Goal: Information Seeking & Learning: Learn about a topic

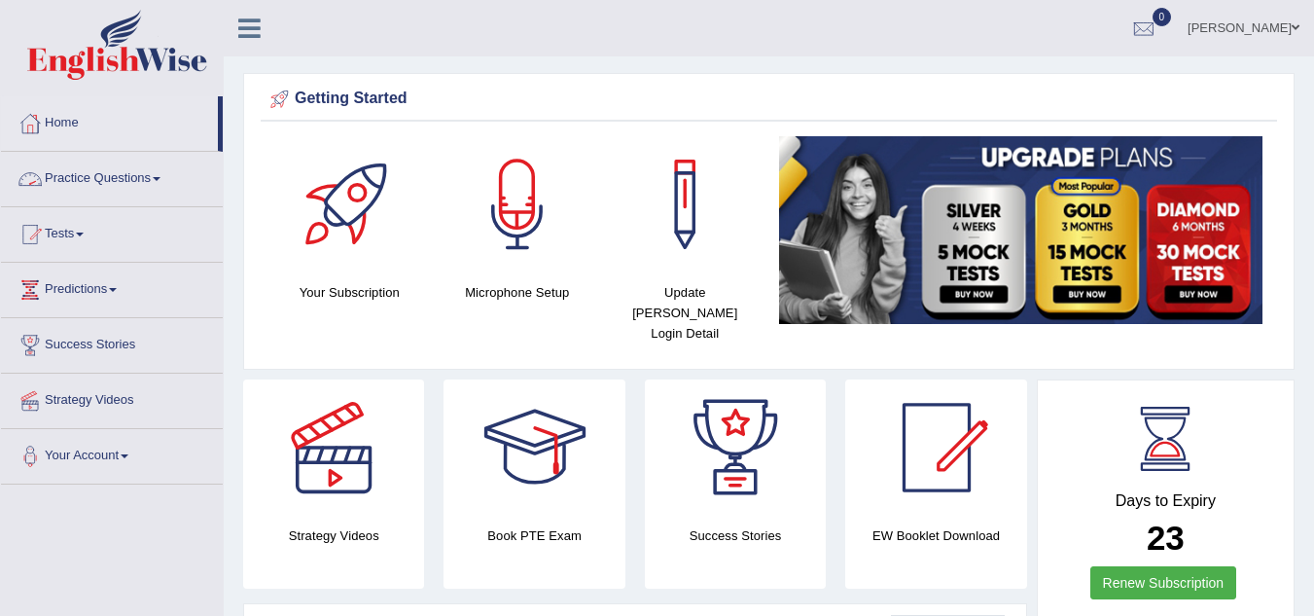
click at [158, 179] on link "Practice Questions" at bounding box center [112, 176] width 222 height 49
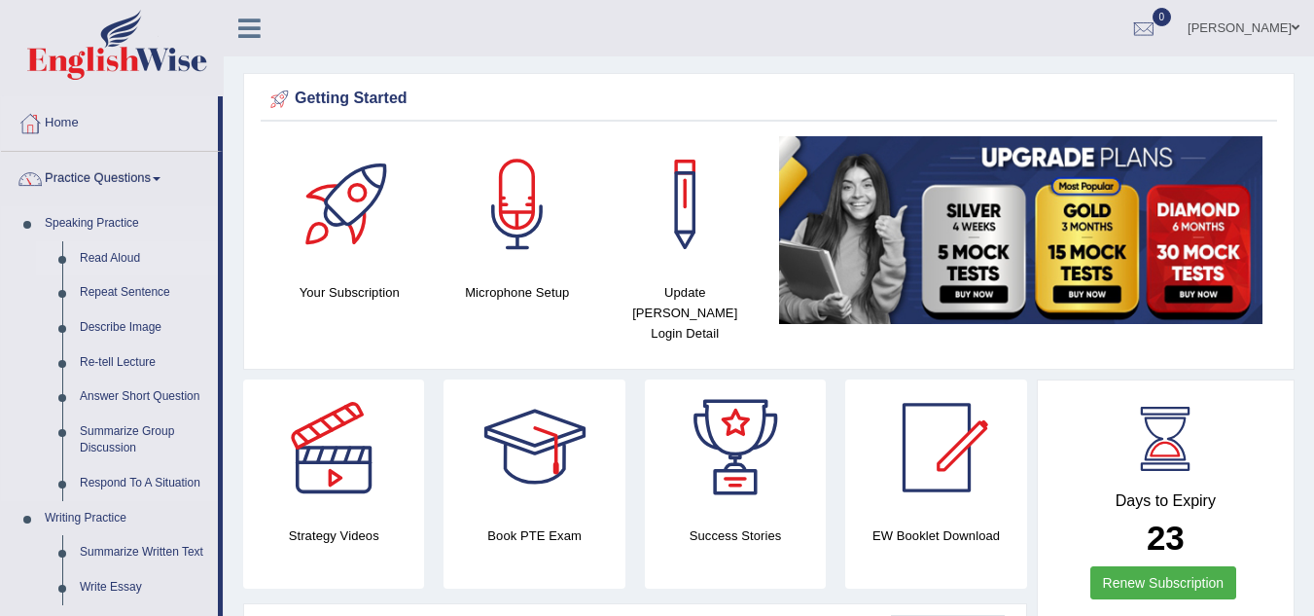
click at [110, 256] on link "Read Aloud" at bounding box center [144, 258] width 147 height 35
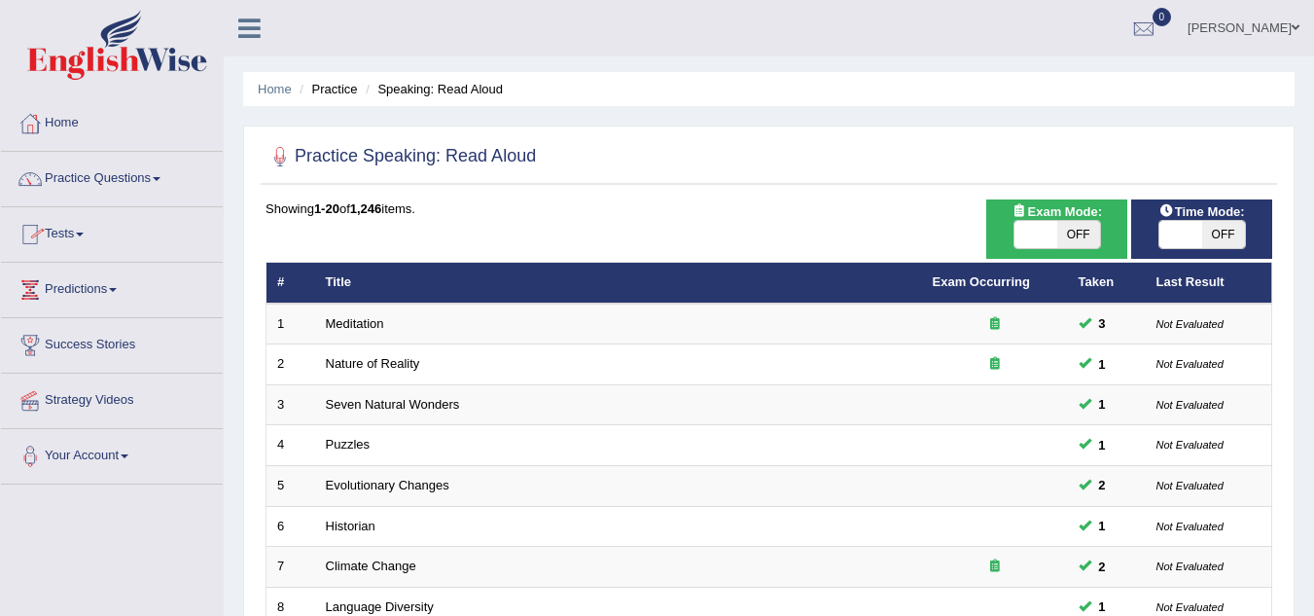
click at [1231, 226] on span "OFF" at bounding box center [1224, 234] width 43 height 27
checkbox input "true"
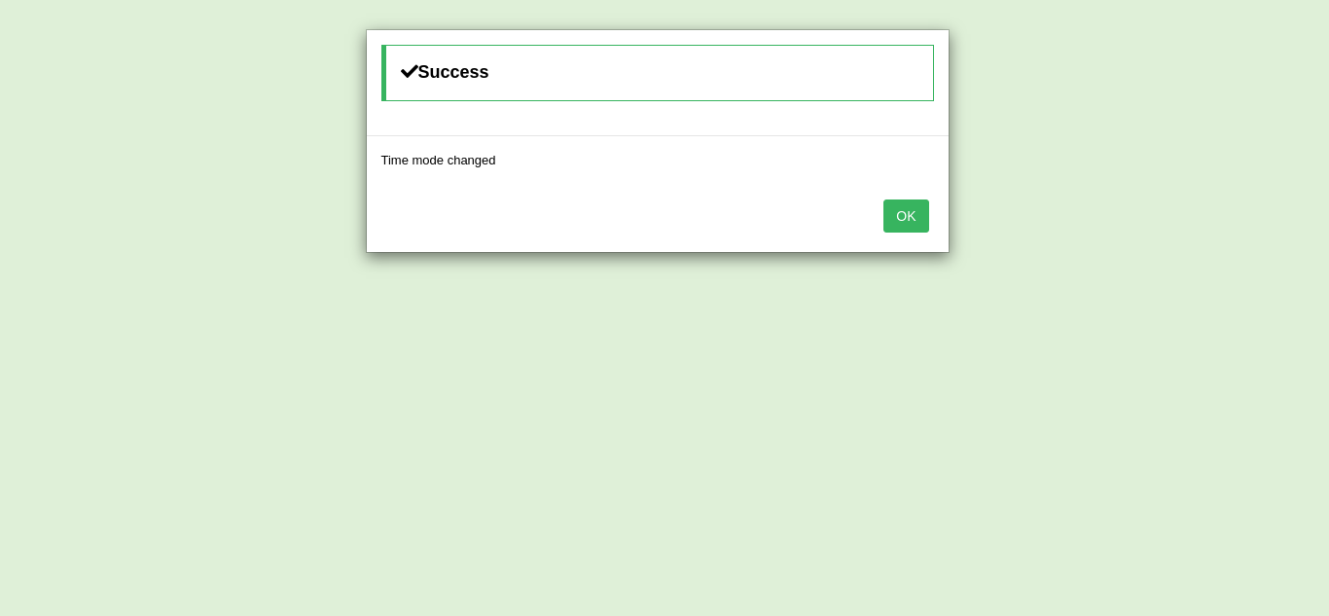
click at [906, 215] on button "OK" at bounding box center [905, 215] width 45 height 33
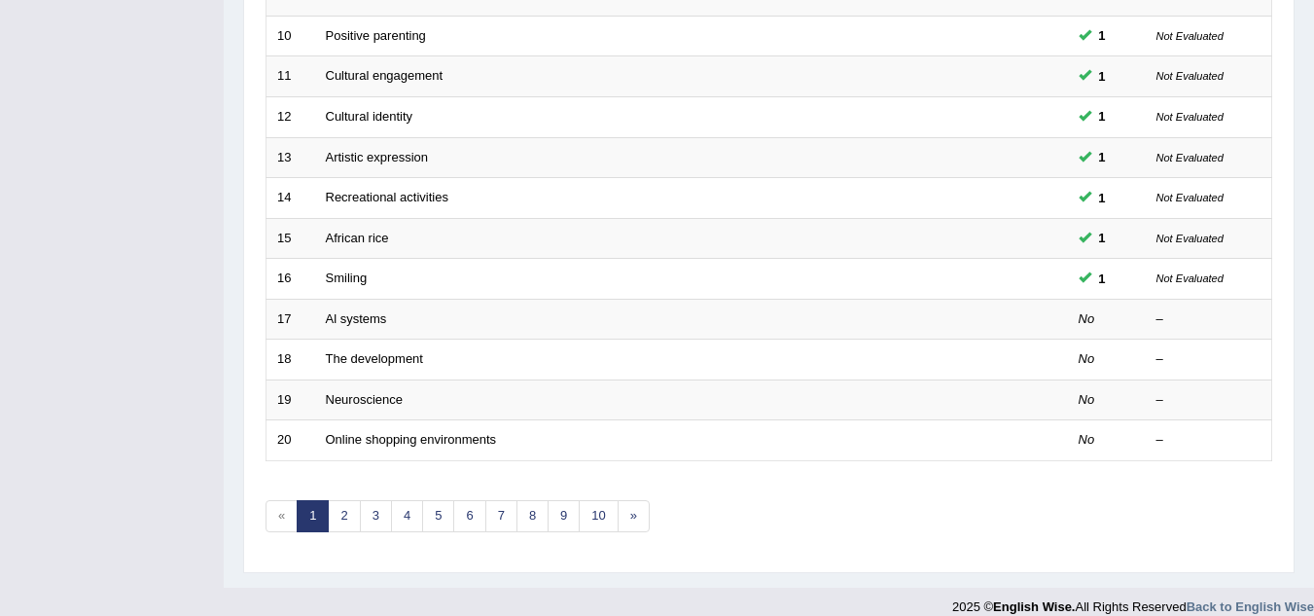
scroll to position [672, 0]
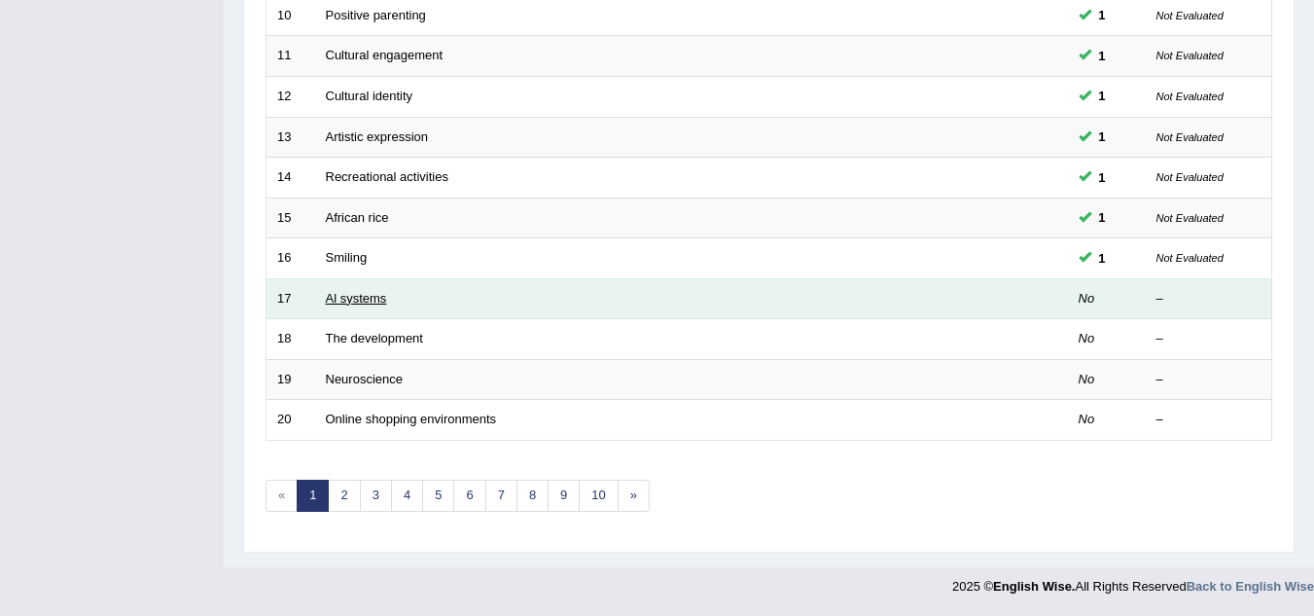
click at [361, 302] on link "Al systems" at bounding box center [356, 298] width 61 height 15
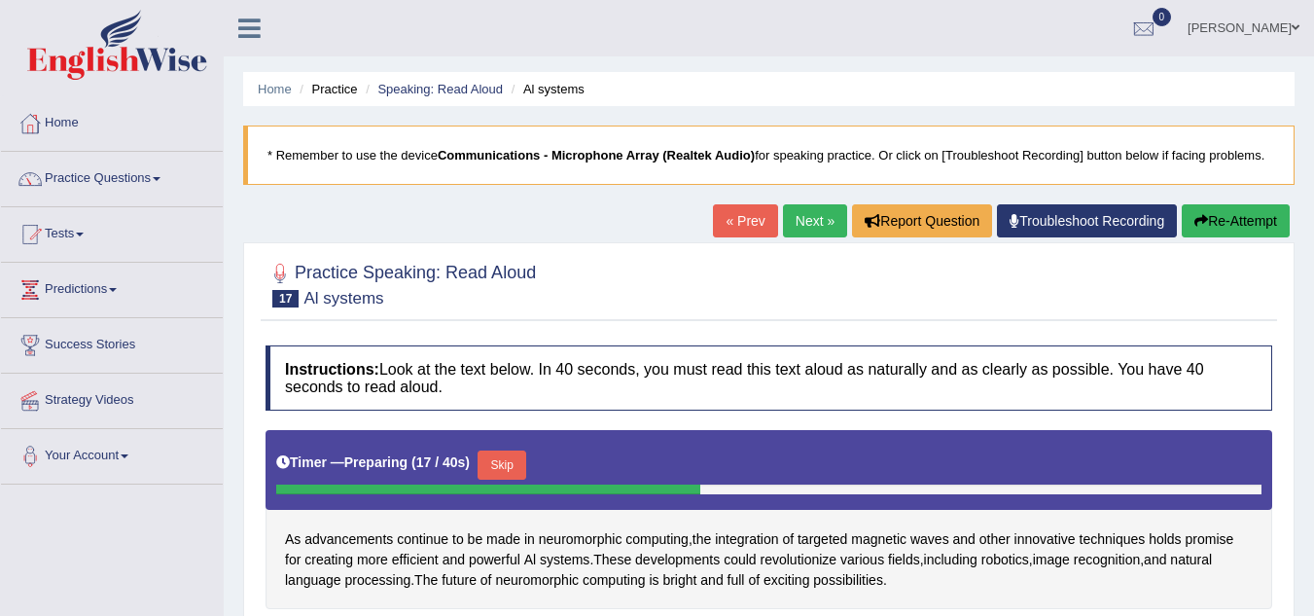
click at [817, 230] on link "Next »" at bounding box center [815, 220] width 64 height 33
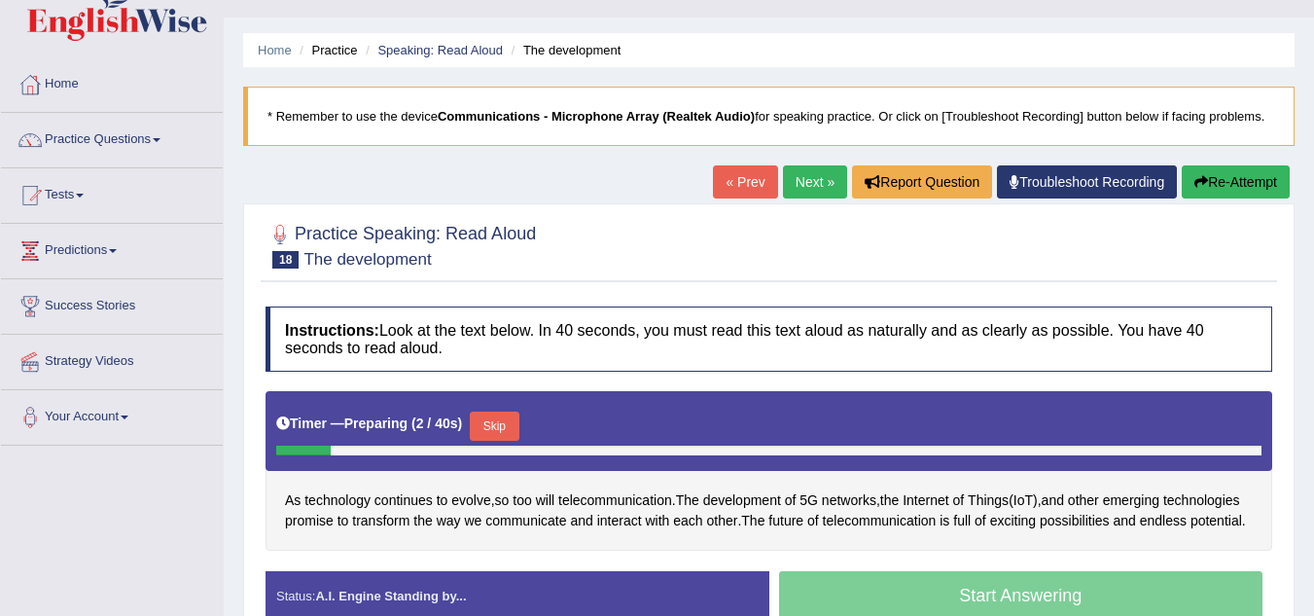
scroll to position [195, 0]
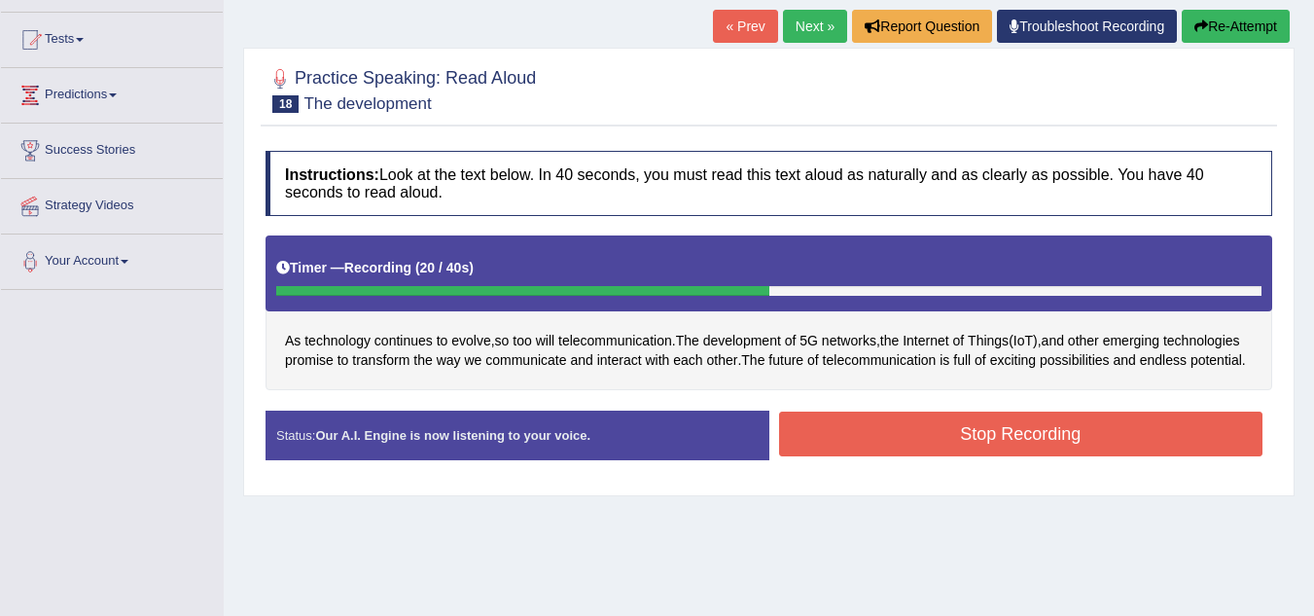
click at [1019, 446] on button "Stop Recording" at bounding box center [1021, 434] width 485 height 45
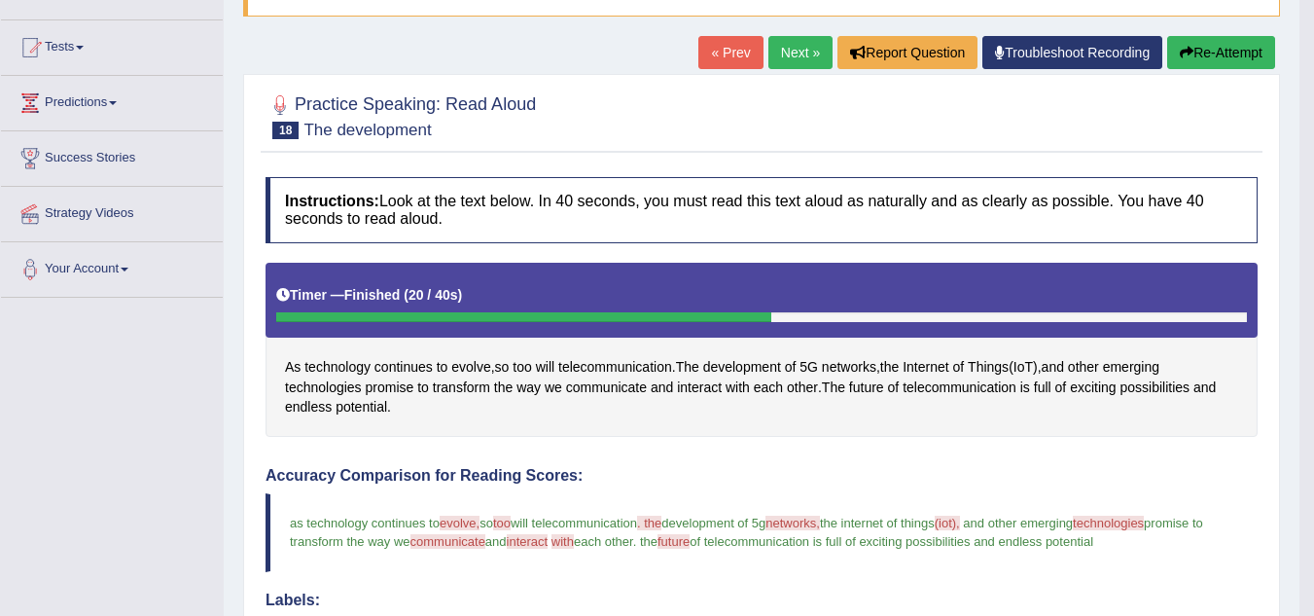
scroll to position [156, 0]
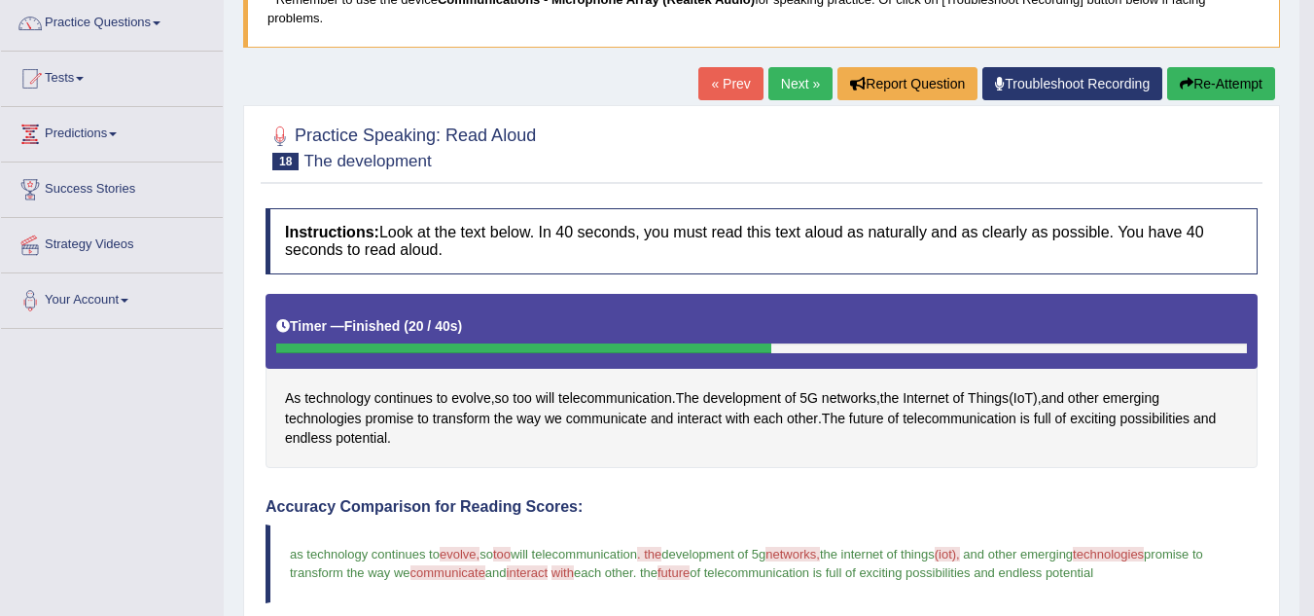
click at [814, 88] on link "Next »" at bounding box center [801, 83] width 64 height 33
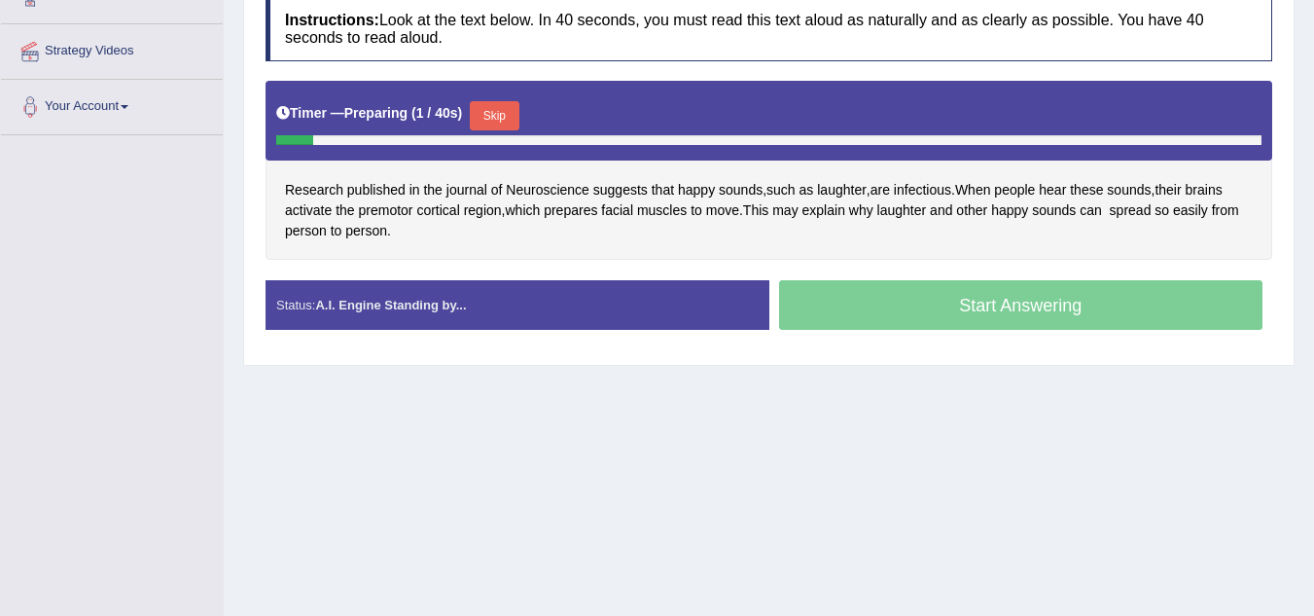
scroll to position [350, 0]
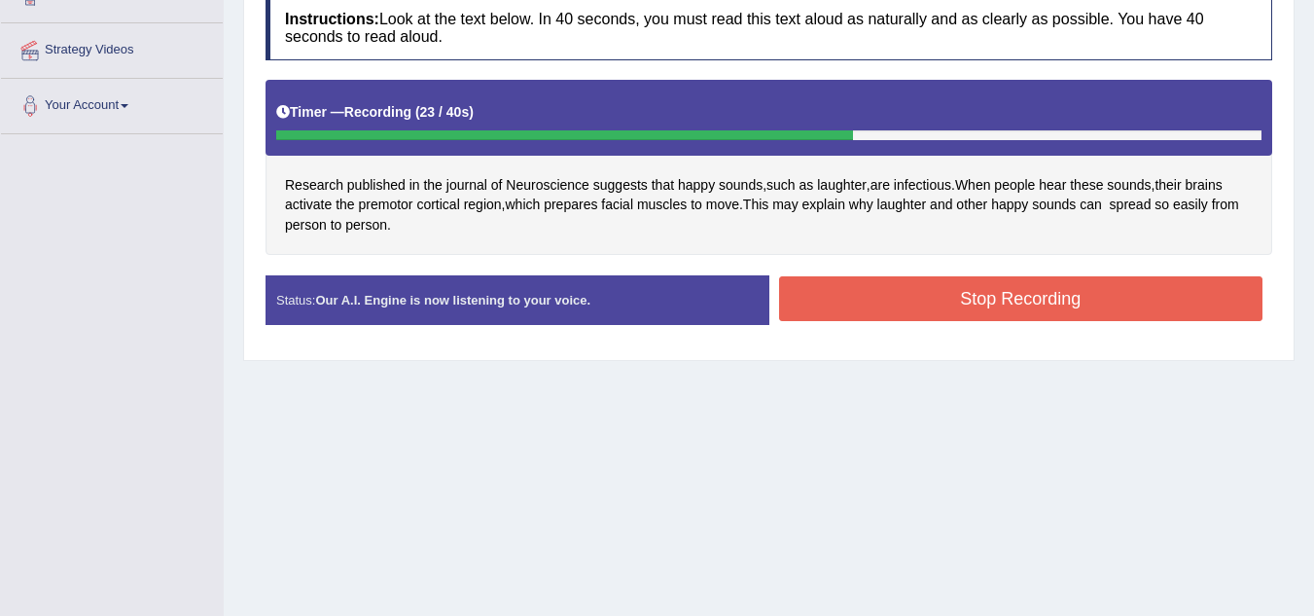
click at [979, 301] on button "Stop Recording" at bounding box center [1021, 298] width 485 height 45
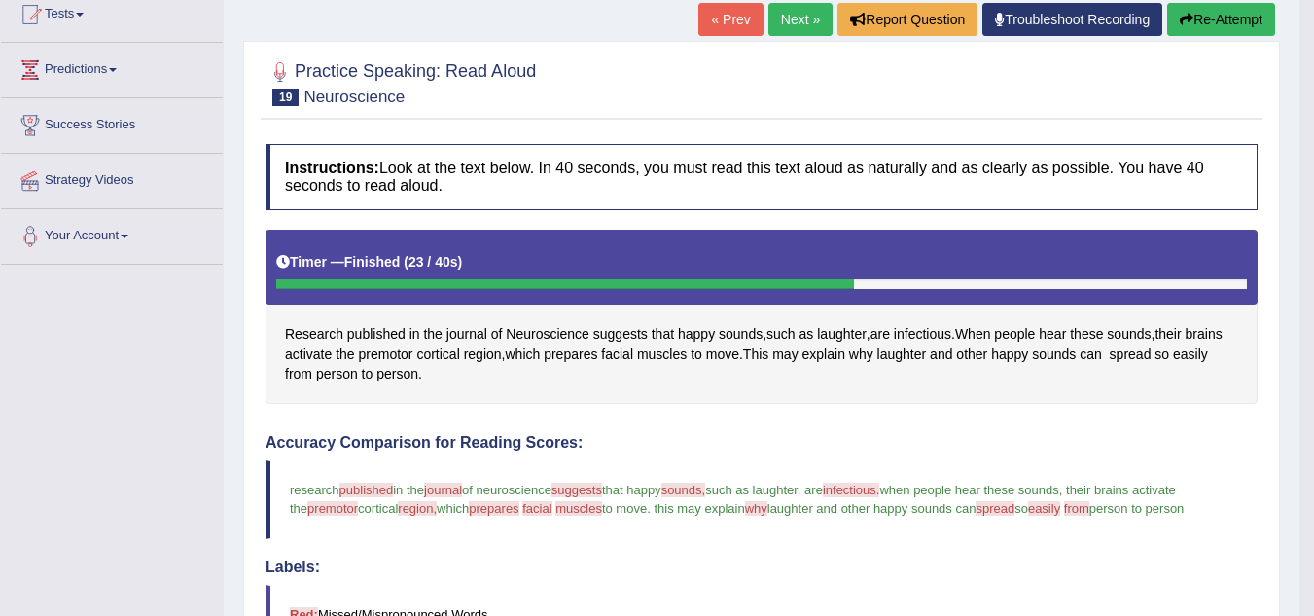
scroll to position [186, 0]
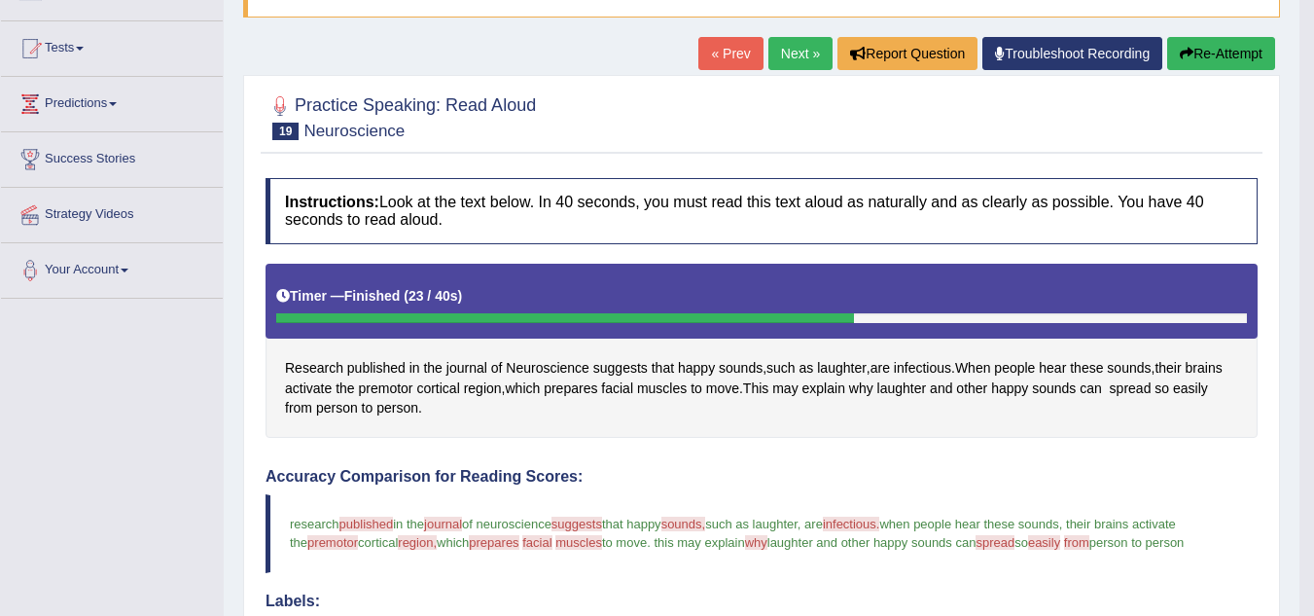
click at [794, 59] on link "Next »" at bounding box center [801, 53] width 64 height 33
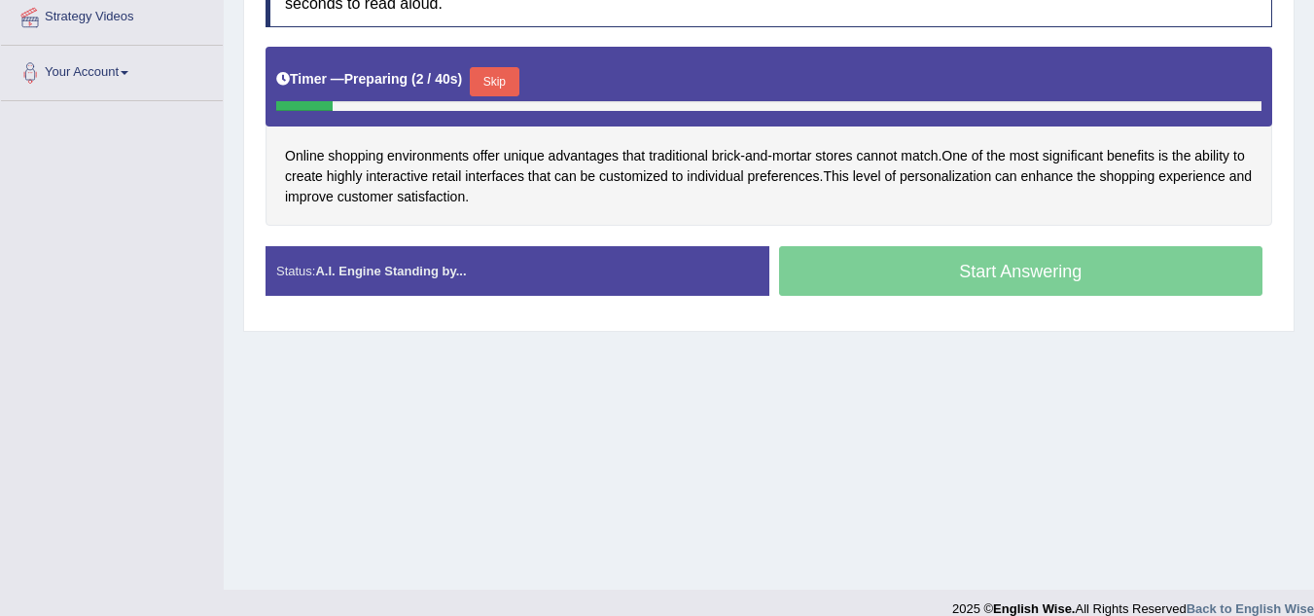
scroll to position [389, 0]
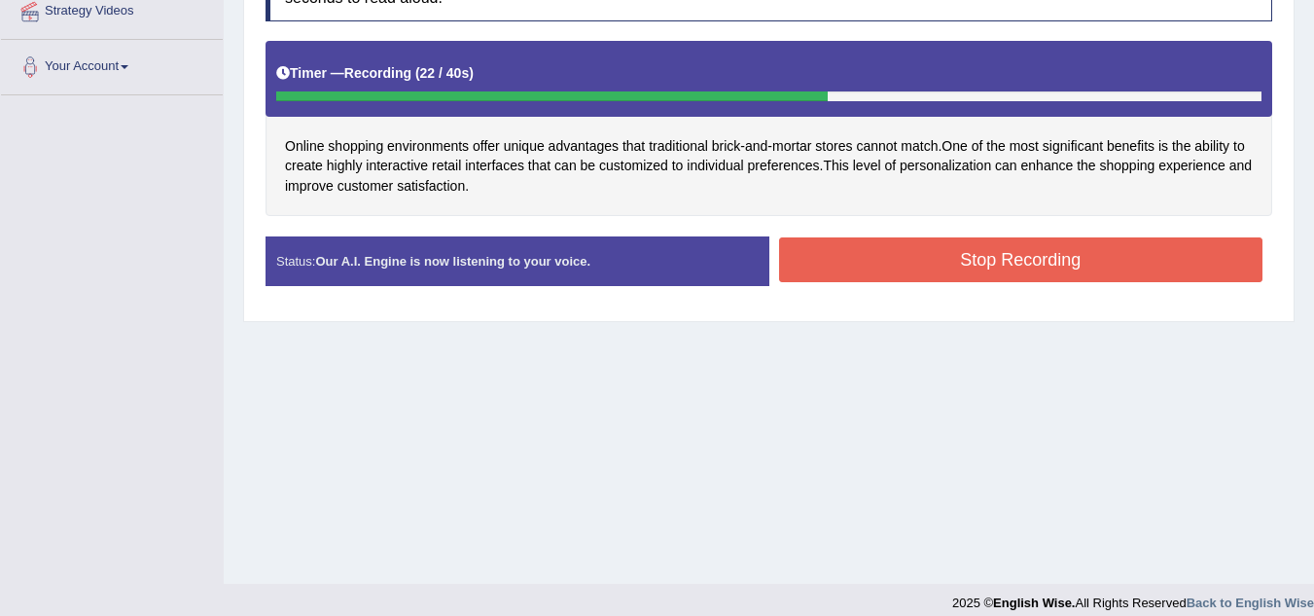
click at [906, 263] on button "Stop Recording" at bounding box center [1021, 259] width 485 height 45
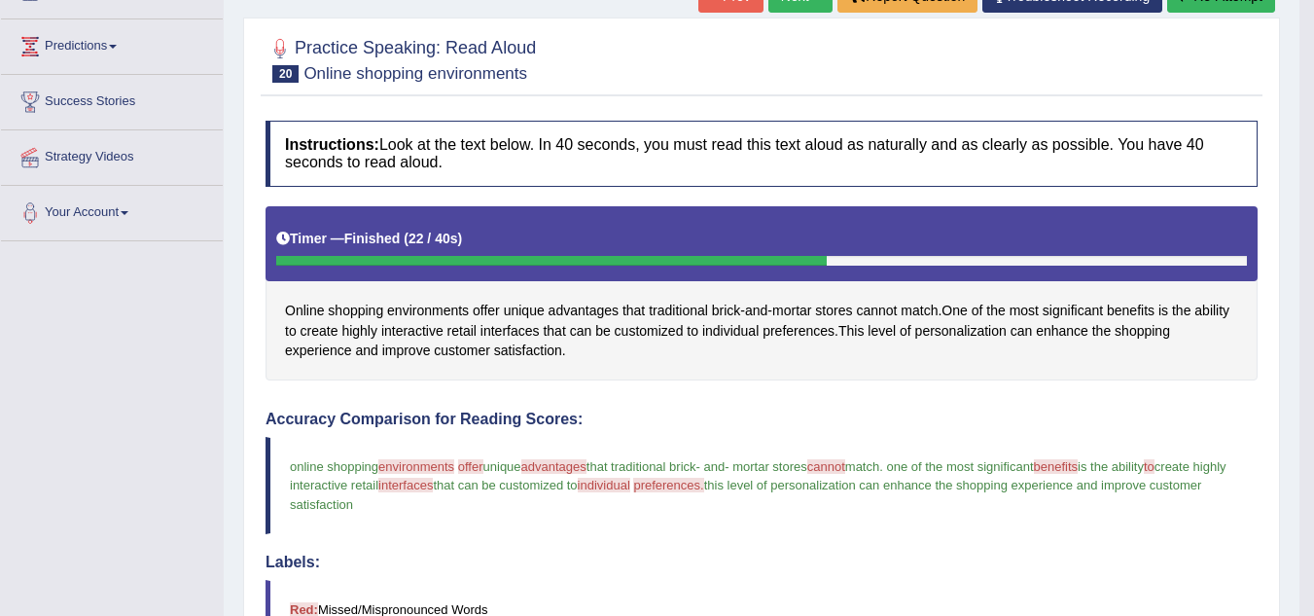
scroll to position [204, 0]
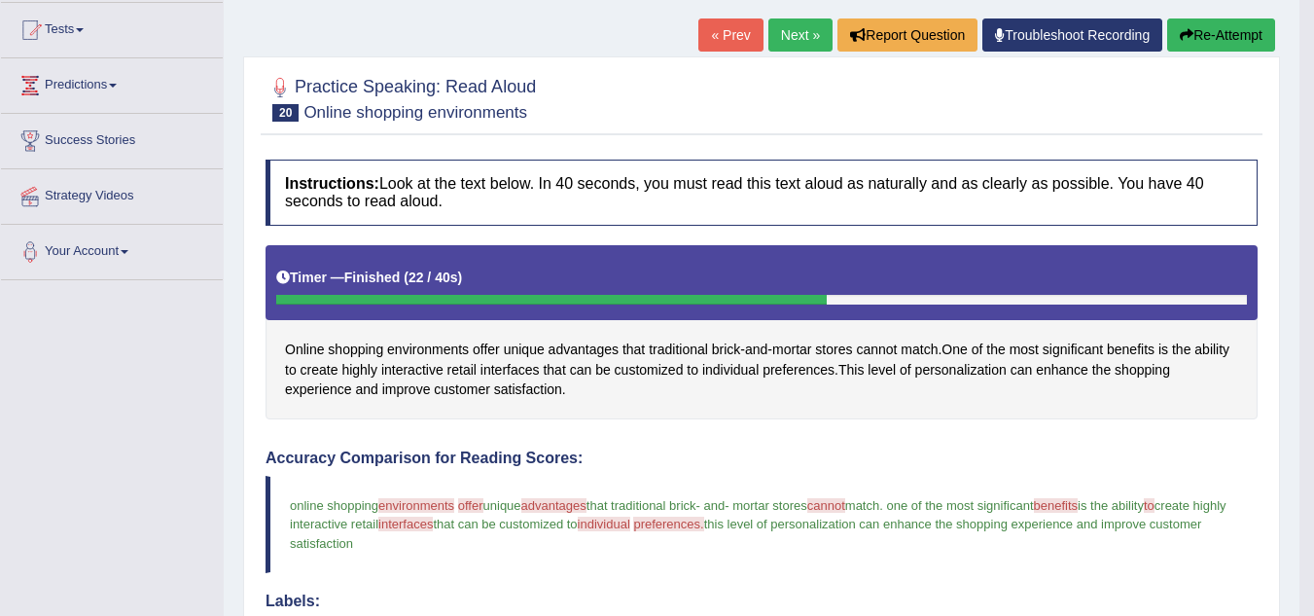
click at [781, 38] on link "Next »" at bounding box center [801, 34] width 64 height 33
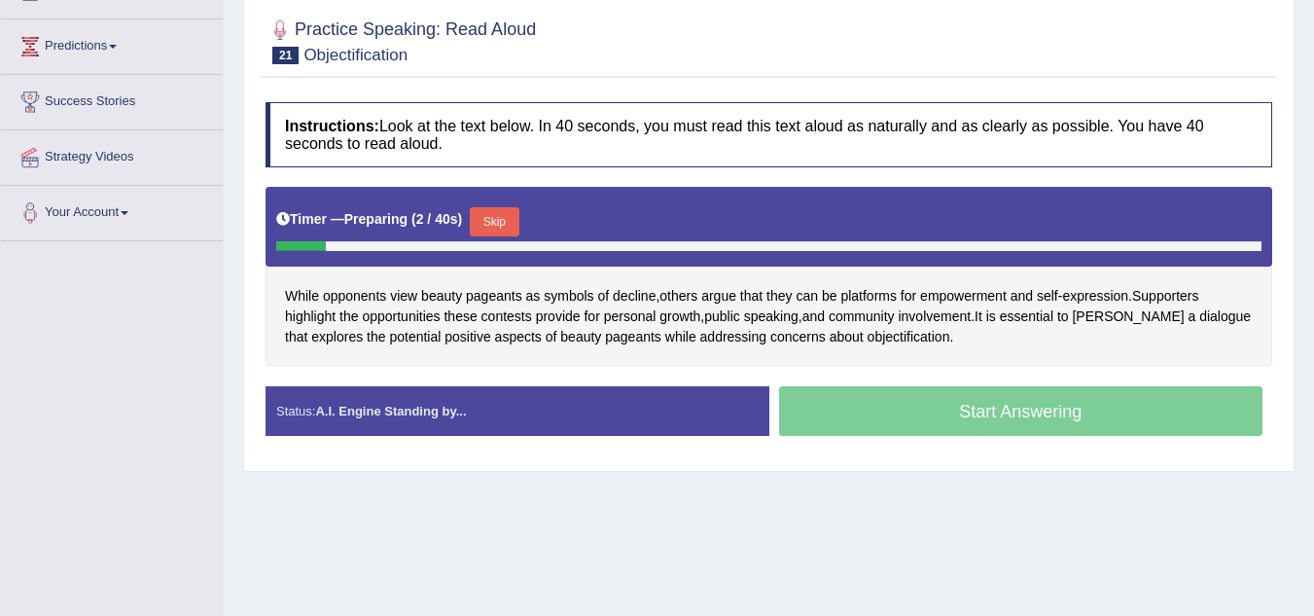
scroll to position [272, 0]
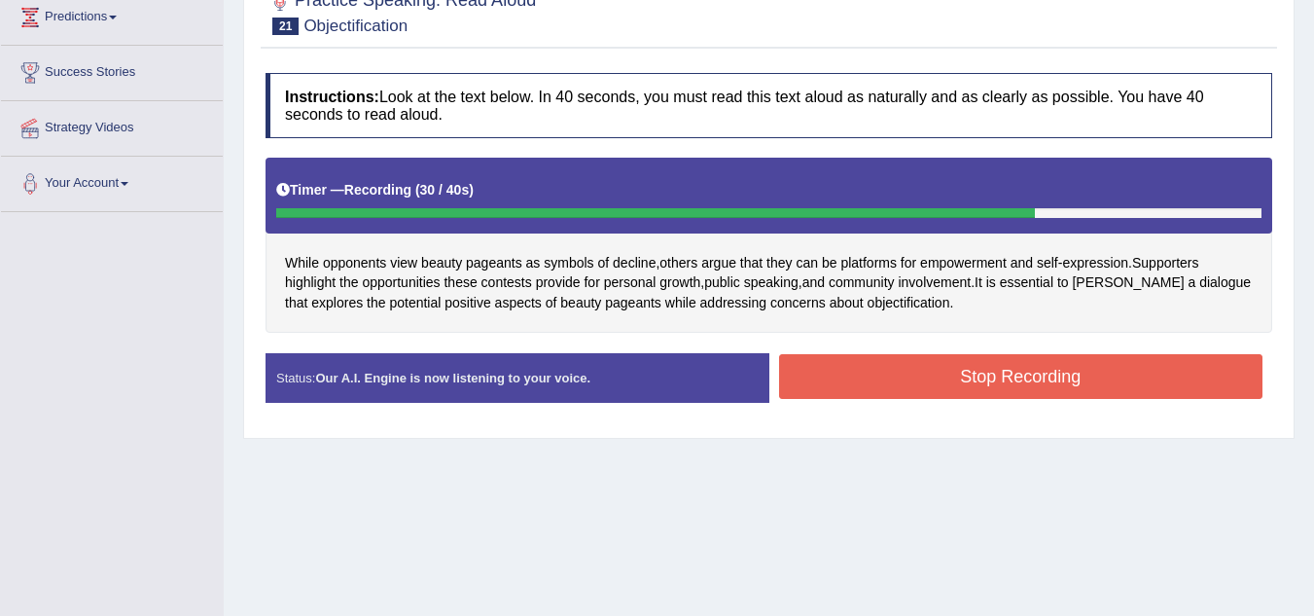
click at [909, 368] on button "Stop Recording" at bounding box center [1021, 376] width 485 height 45
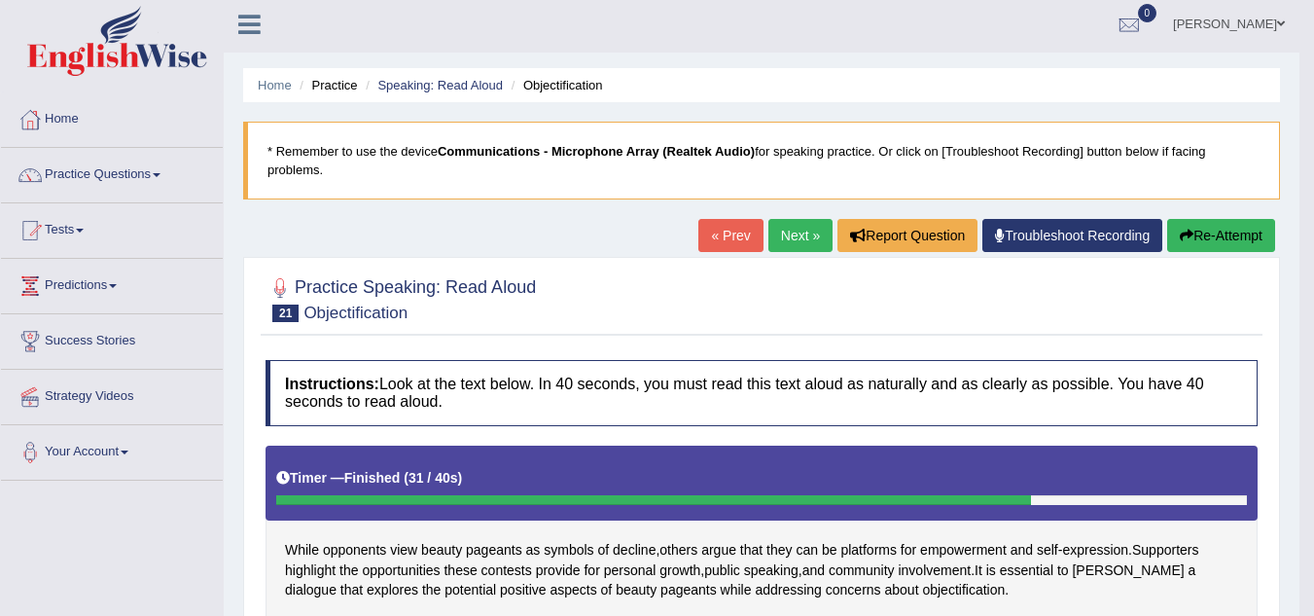
scroll to position [0, 0]
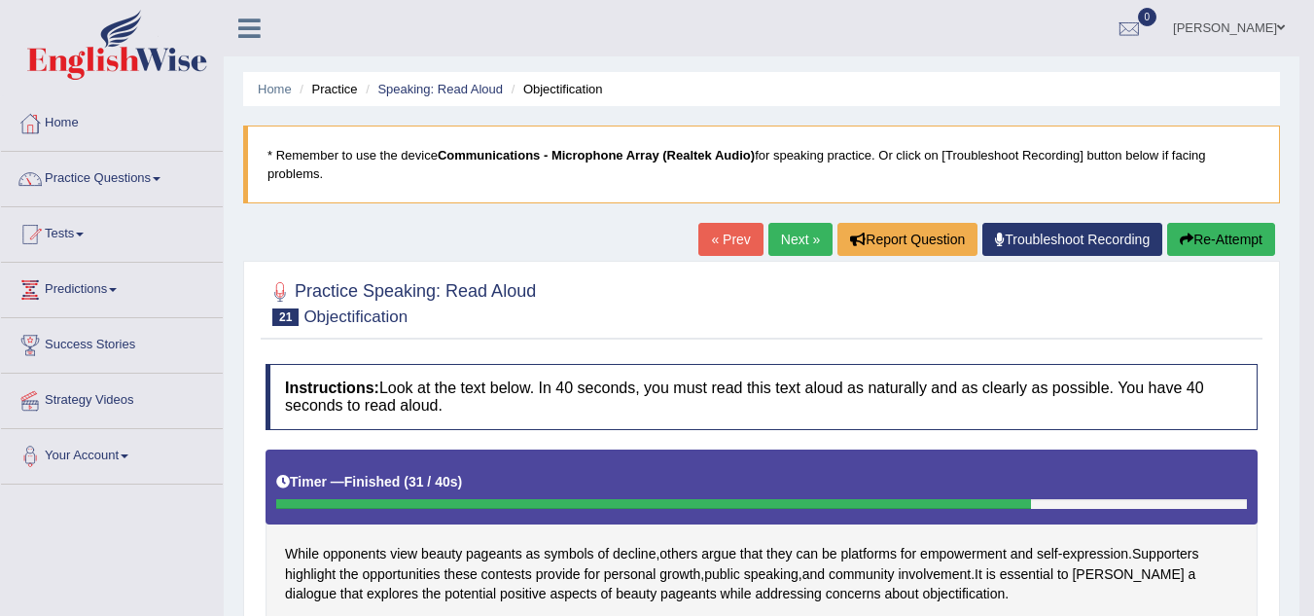
click at [782, 241] on link "Next »" at bounding box center [801, 239] width 64 height 33
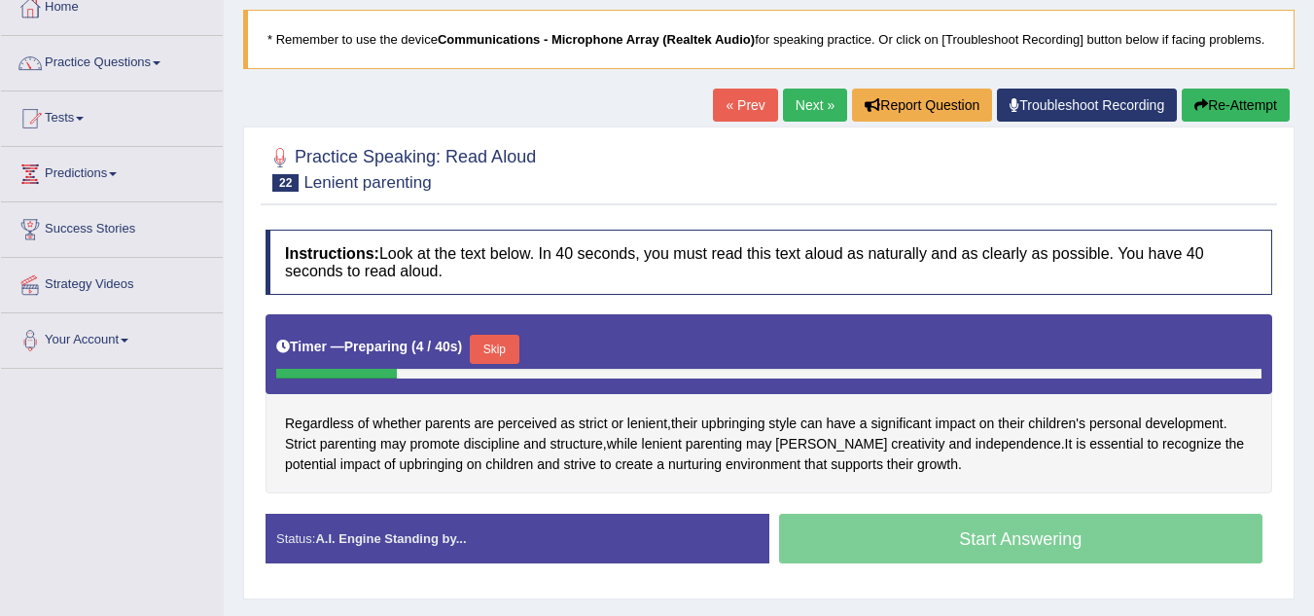
scroll to position [117, 0]
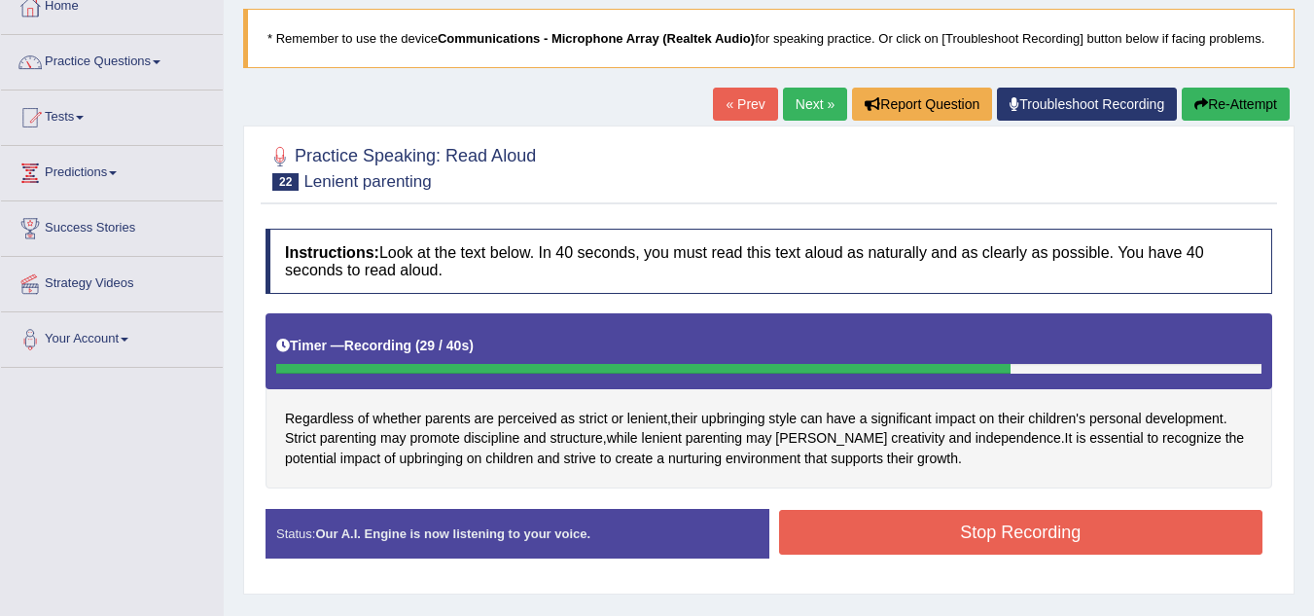
click at [946, 537] on button "Stop Recording" at bounding box center [1021, 532] width 485 height 45
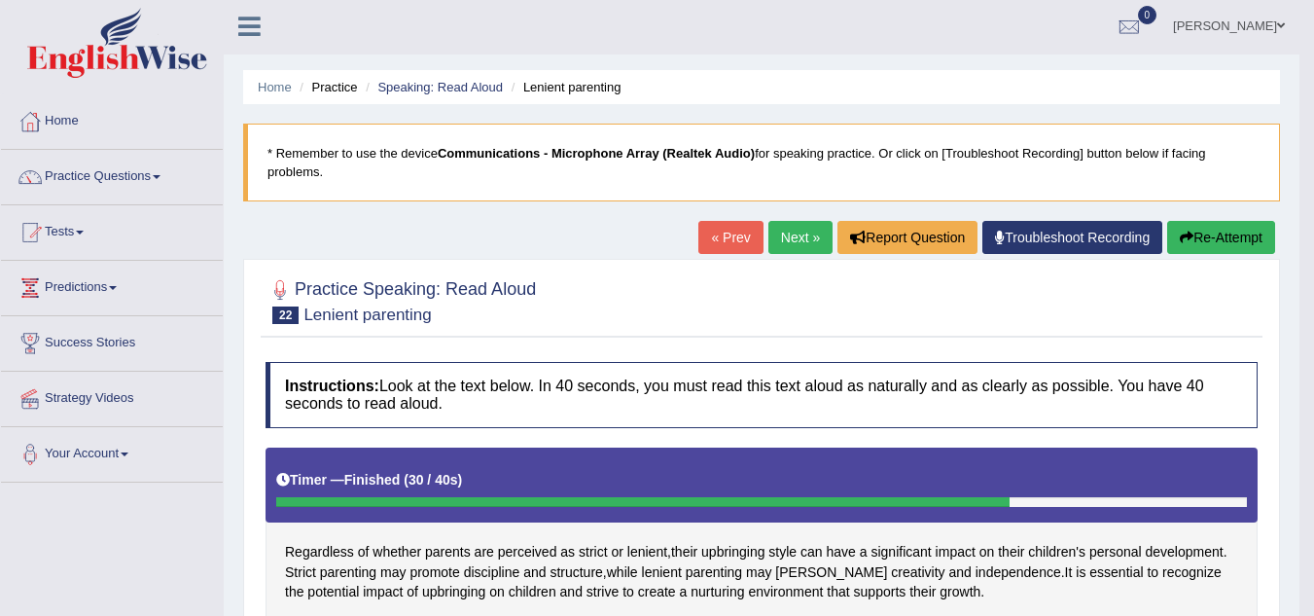
scroll to position [0, 0]
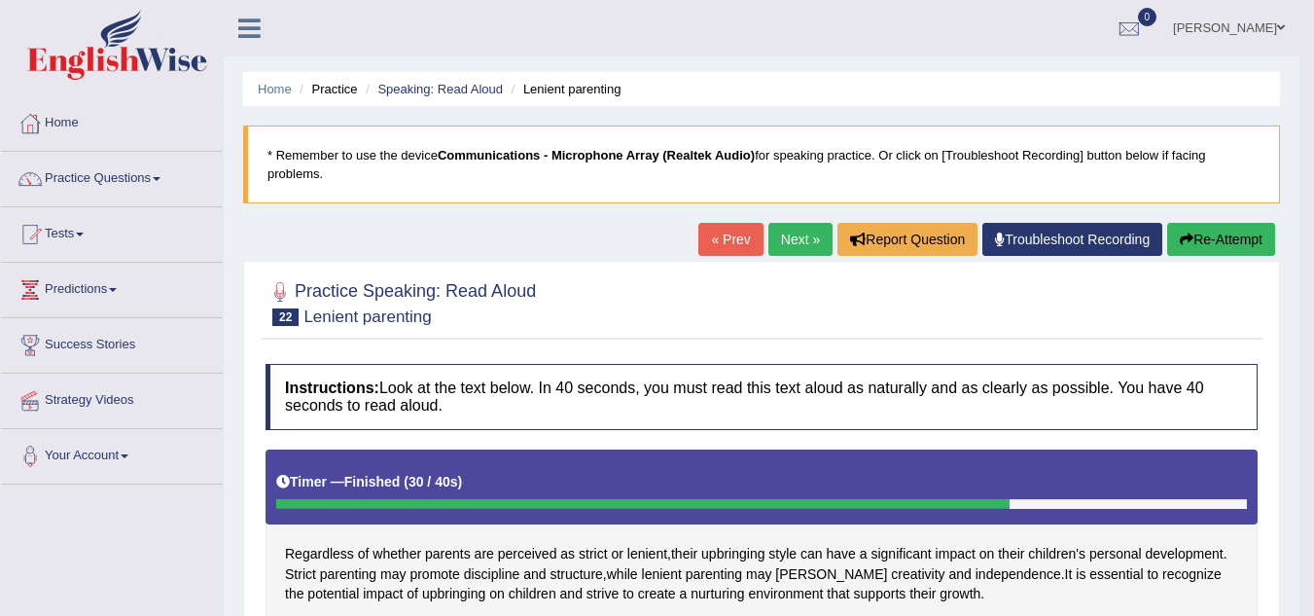
click at [778, 252] on link "Next »" at bounding box center [801, 239] width 64 height 33
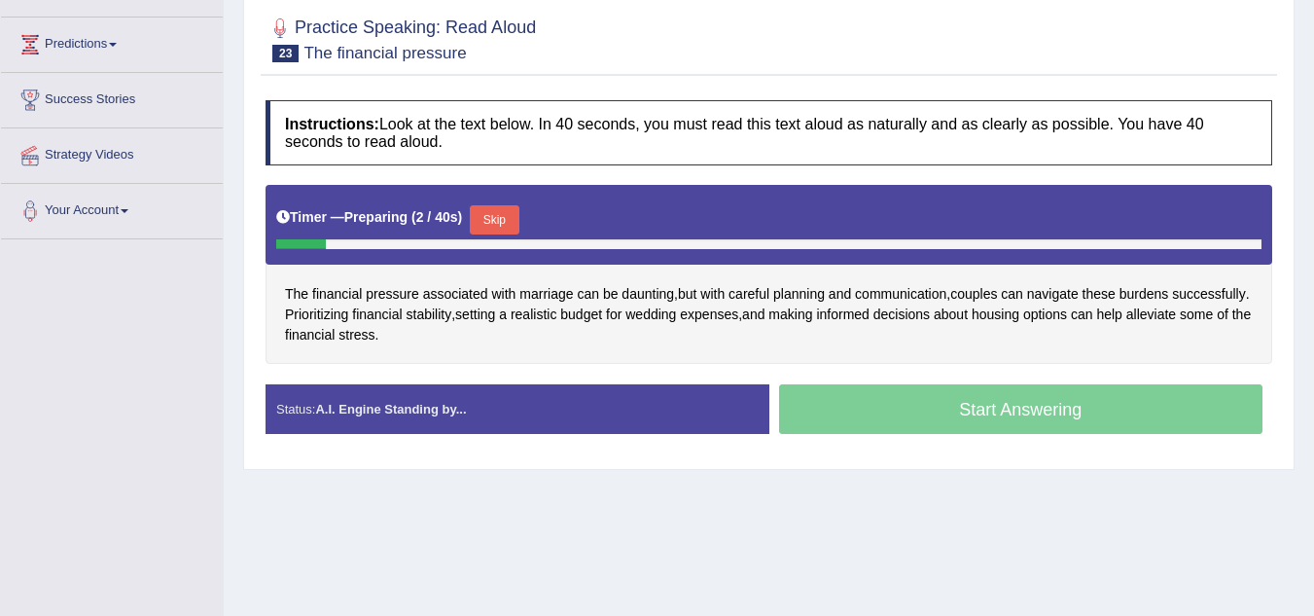
scroll to position [272, 0]
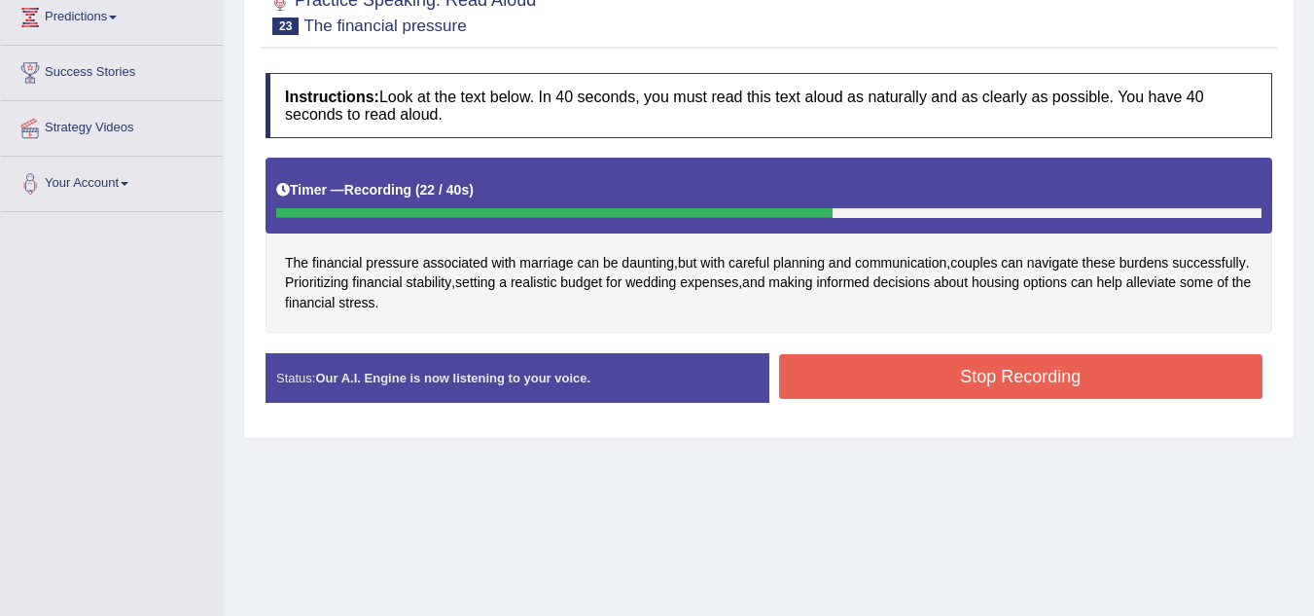
click at [835, 371] on button "Stop Recording" at bounding box center [1021, 376] width 485 height 45
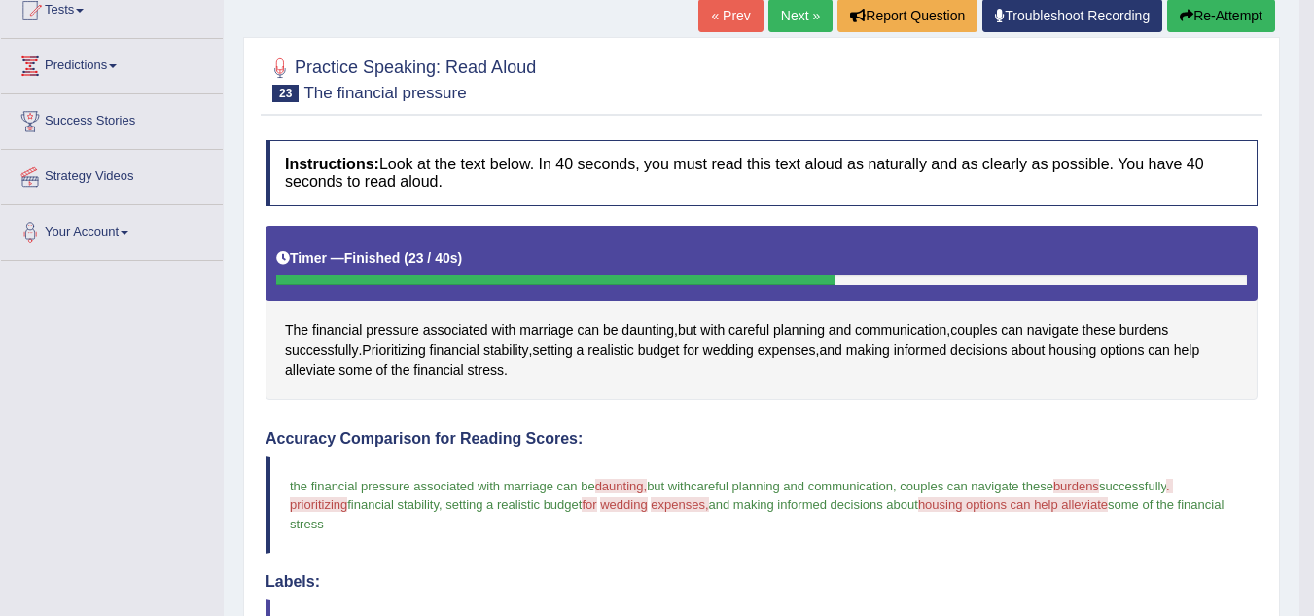
scroll to position [204, 0]
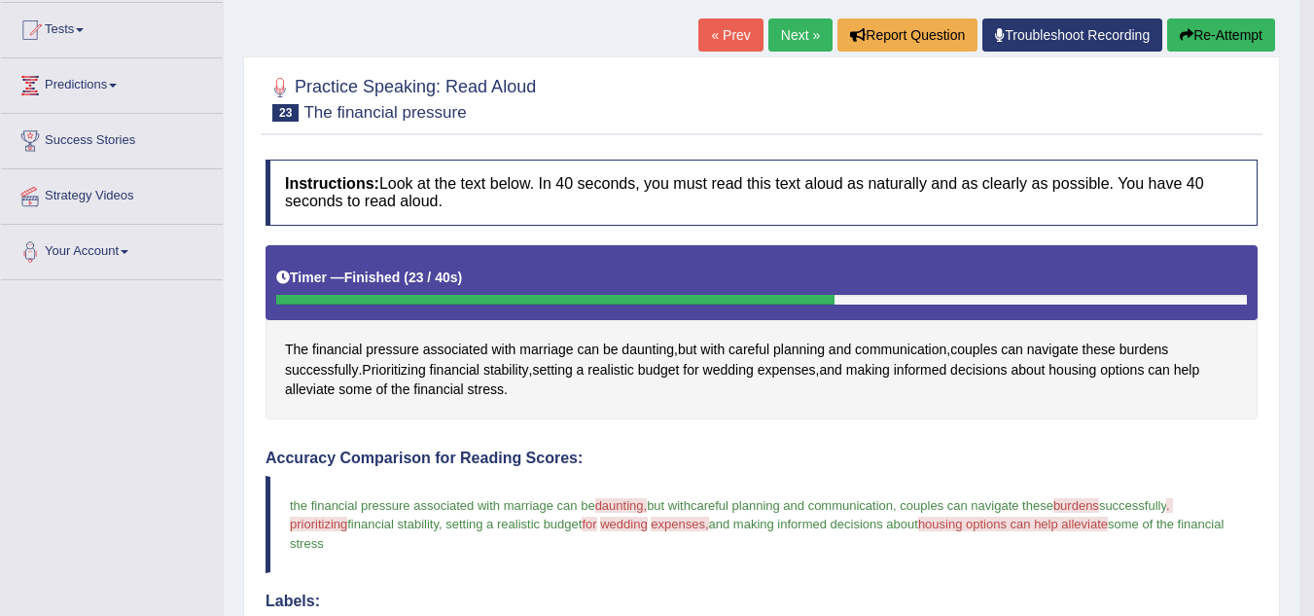
click at [782, 41] on link "Next »" at bounding box center [801, 34] width 64 height 33
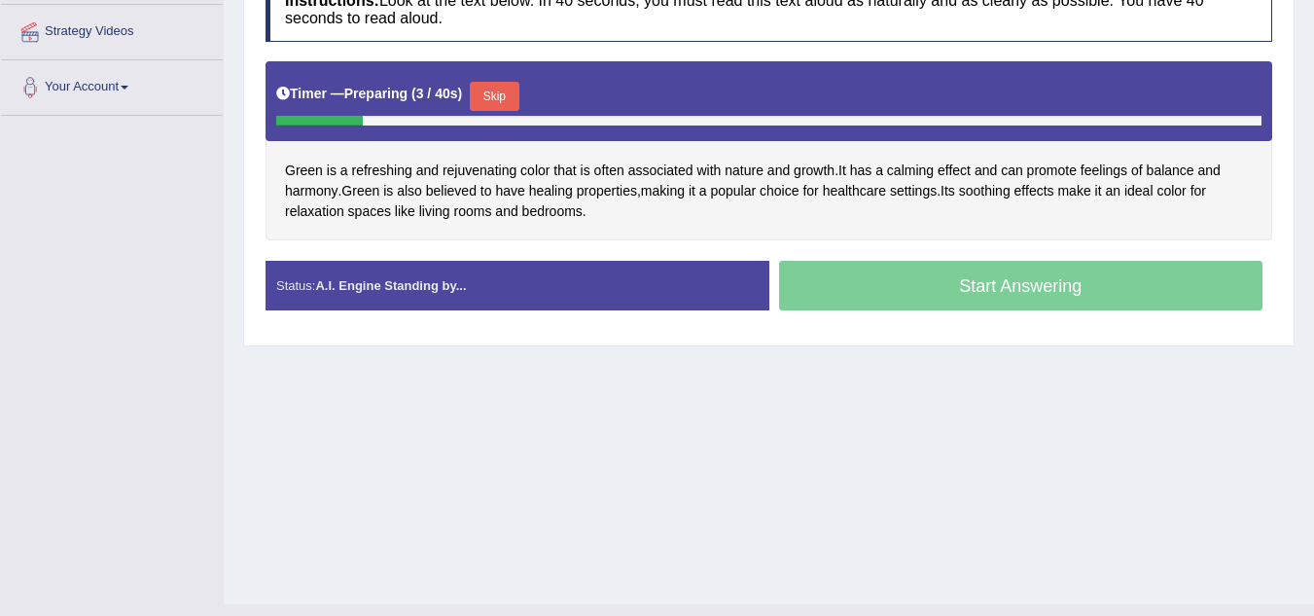
scroll to position [367, 0]
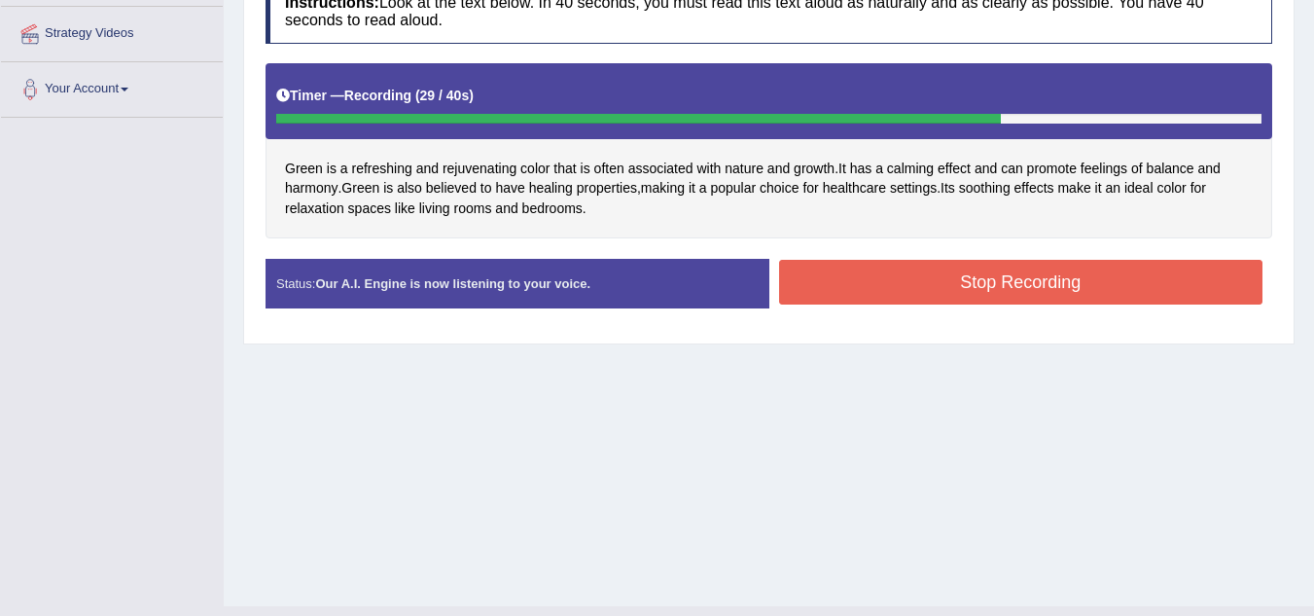
click at [949, 284] on button "Stop Recording" at bounding box center [1021, 282] width 485 height 45
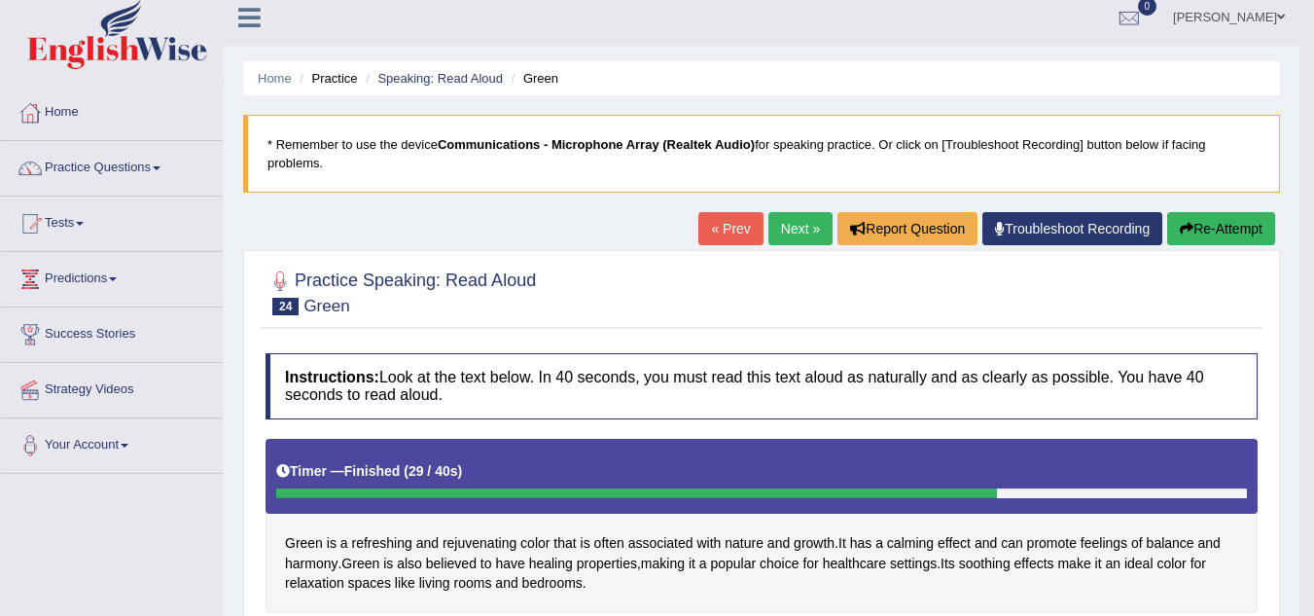
scroll to position [10, 0]
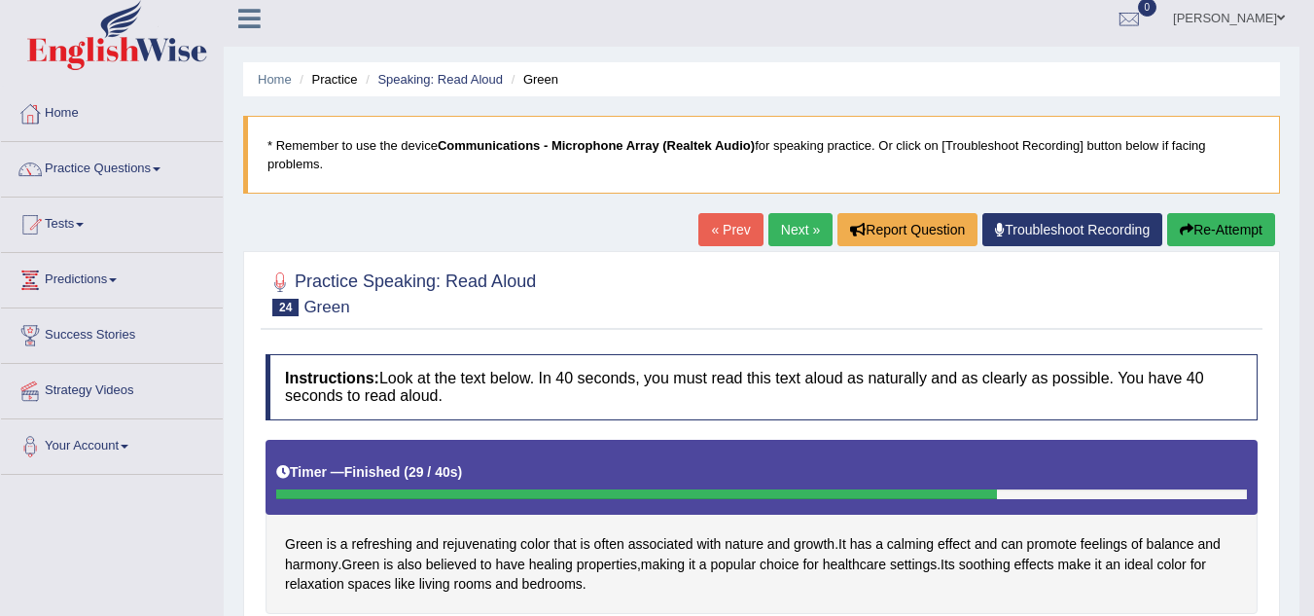
click at [788, 230] on link "Next »" at bounding box center [801, 229] width 64 height 33
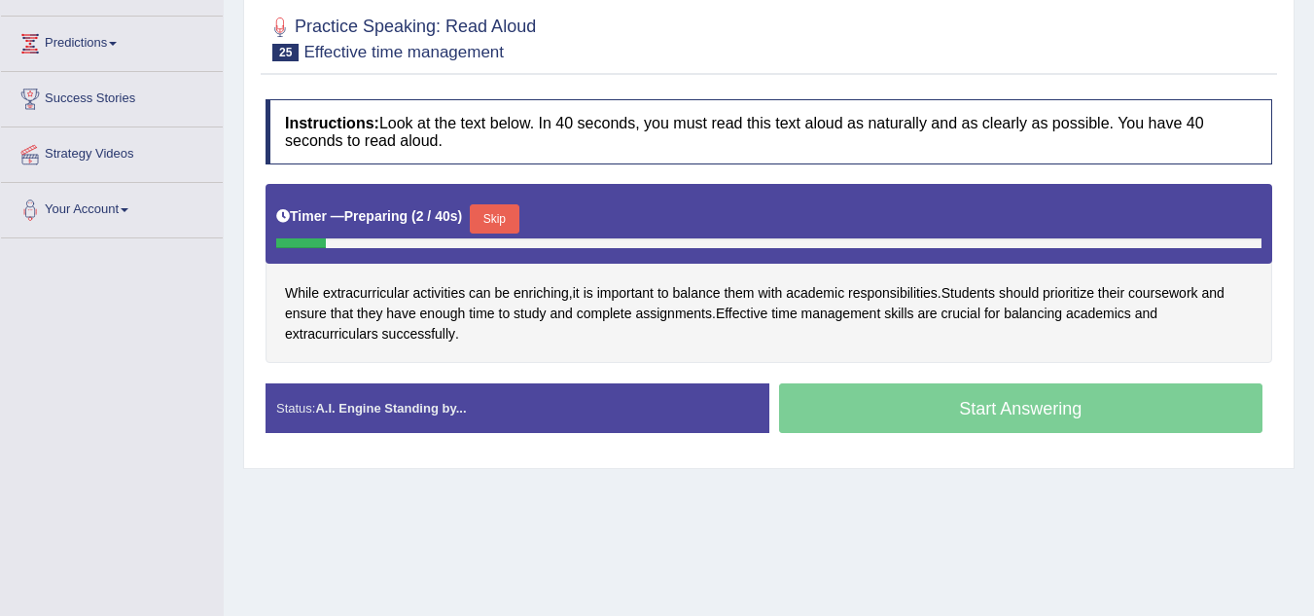
scroll to position [311, 0]
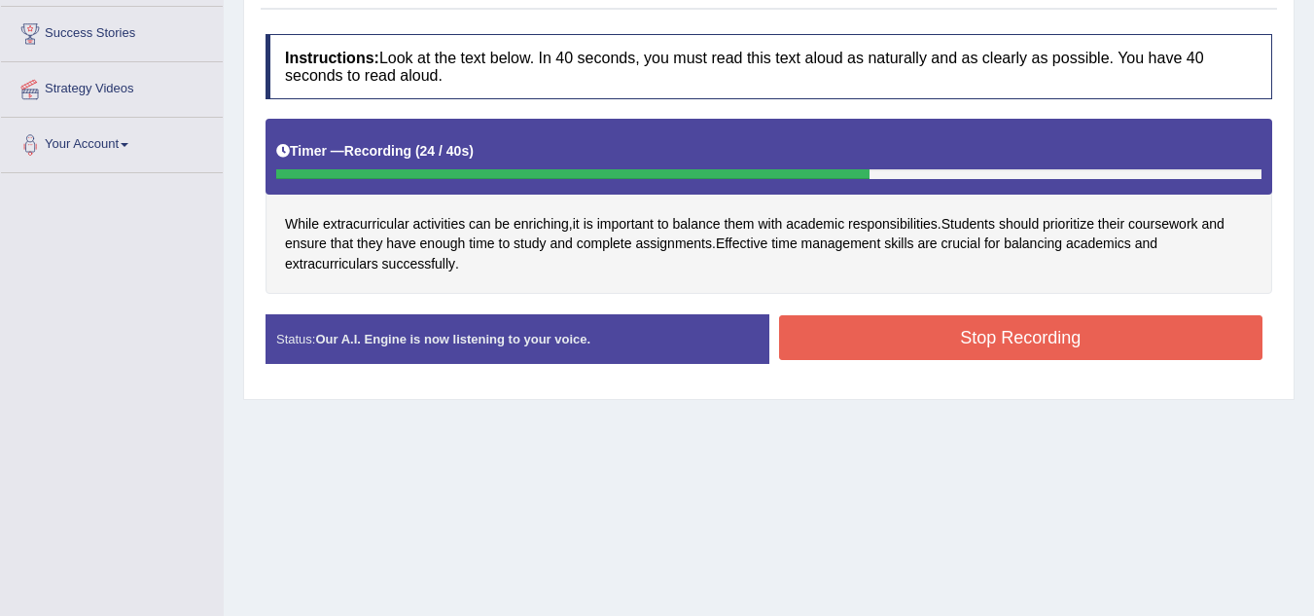
click at [1018, 342] on button "Stop Recording" at bounding box center [1021, 337] width 485 height 45
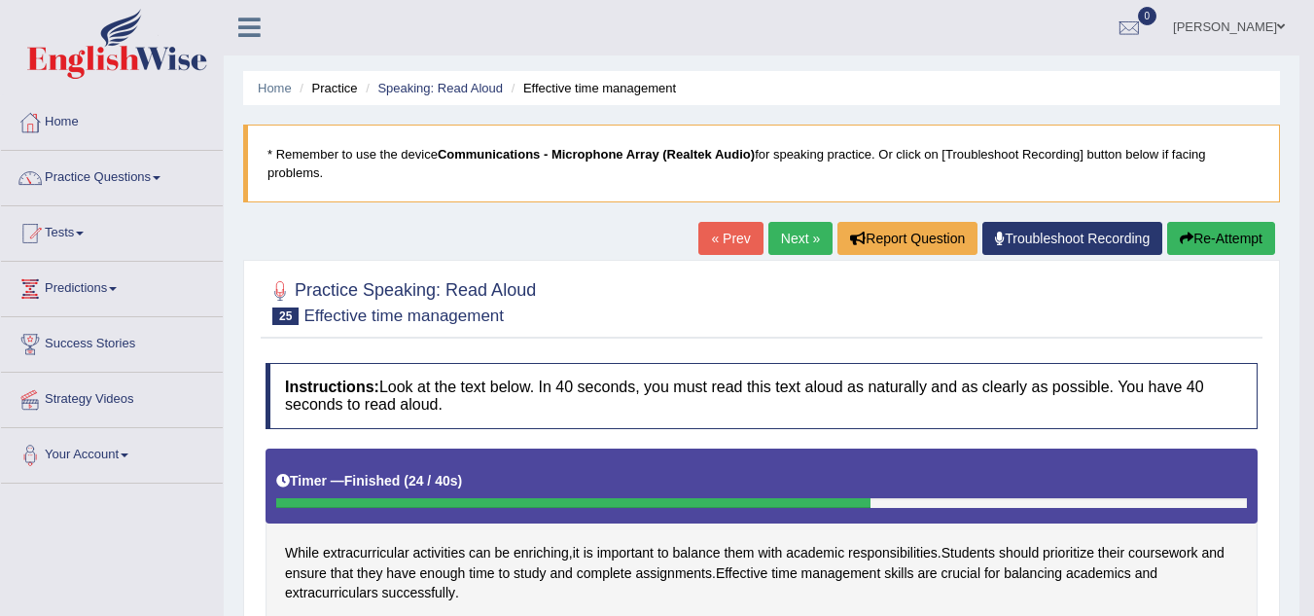
scroll to position [0, 0]
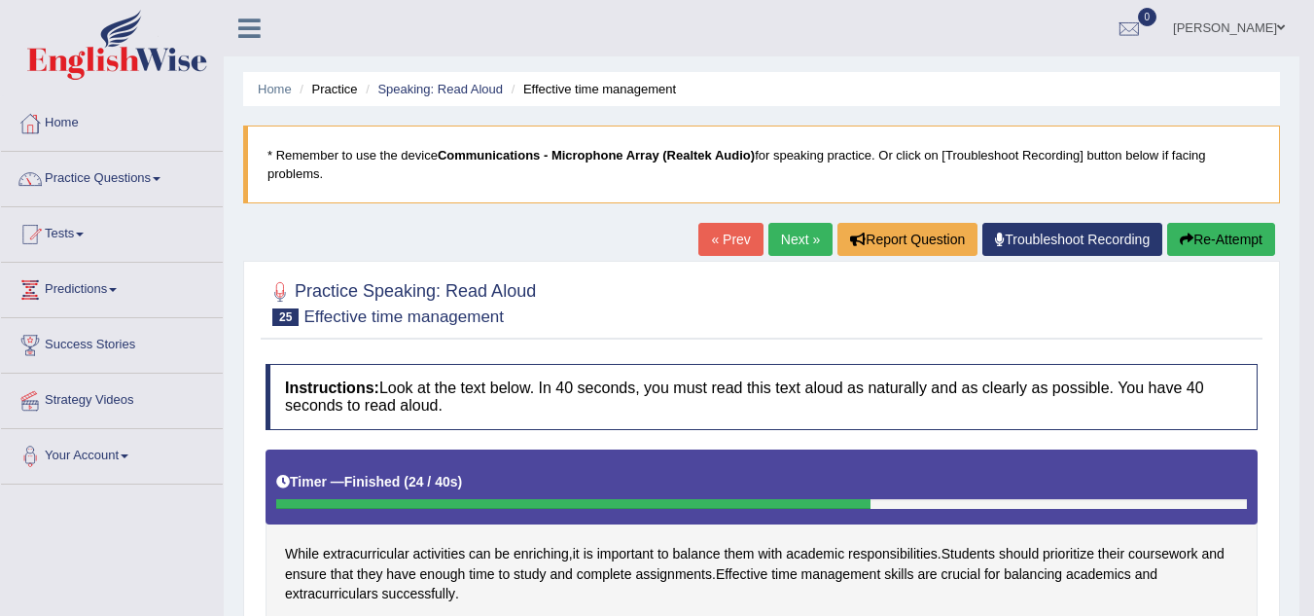
click at [161, 184] on link "Practice Questions" at bounding box center [112, 176] width 222 height 49
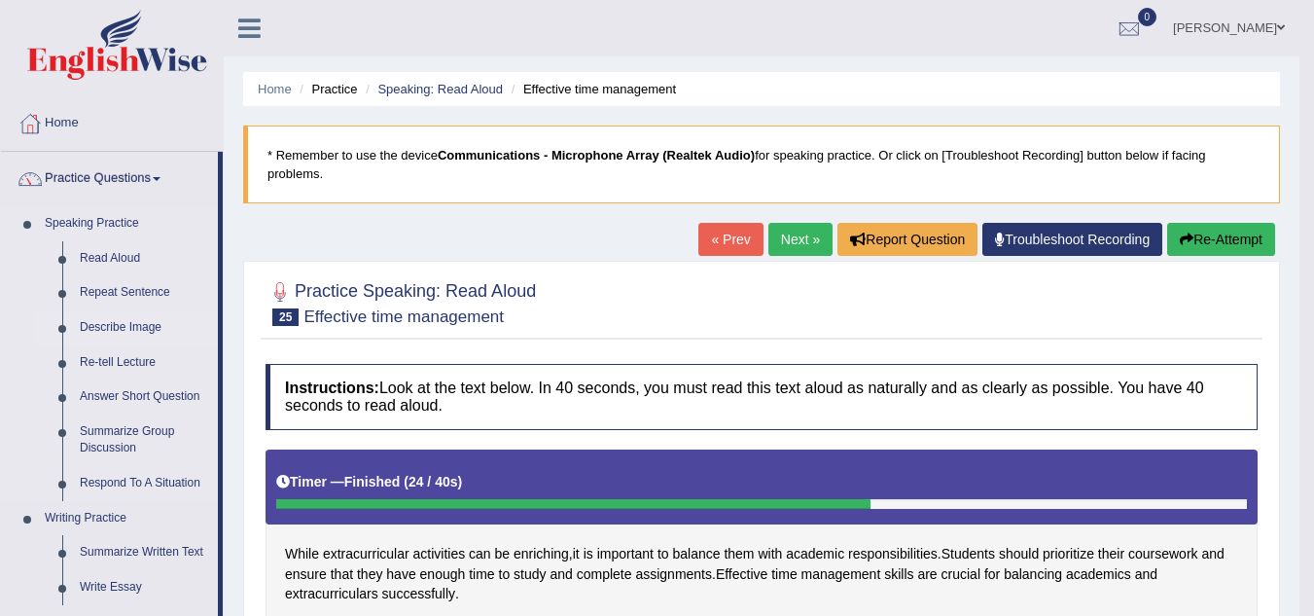
click at [136, 324] on link "Describe Image" at bounding box center [144, 327] width 147 height 35
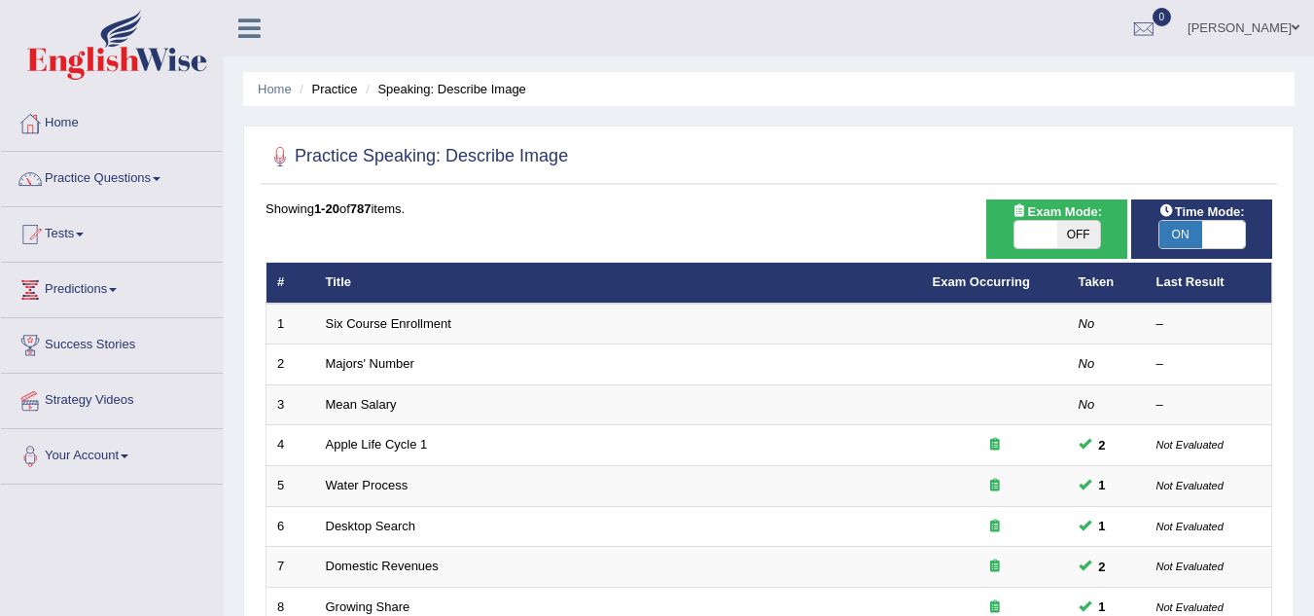
click at [1070, 235] on span "OFF" at bounding box center [1079, 234] width 43 height 27
checkbox input "true"
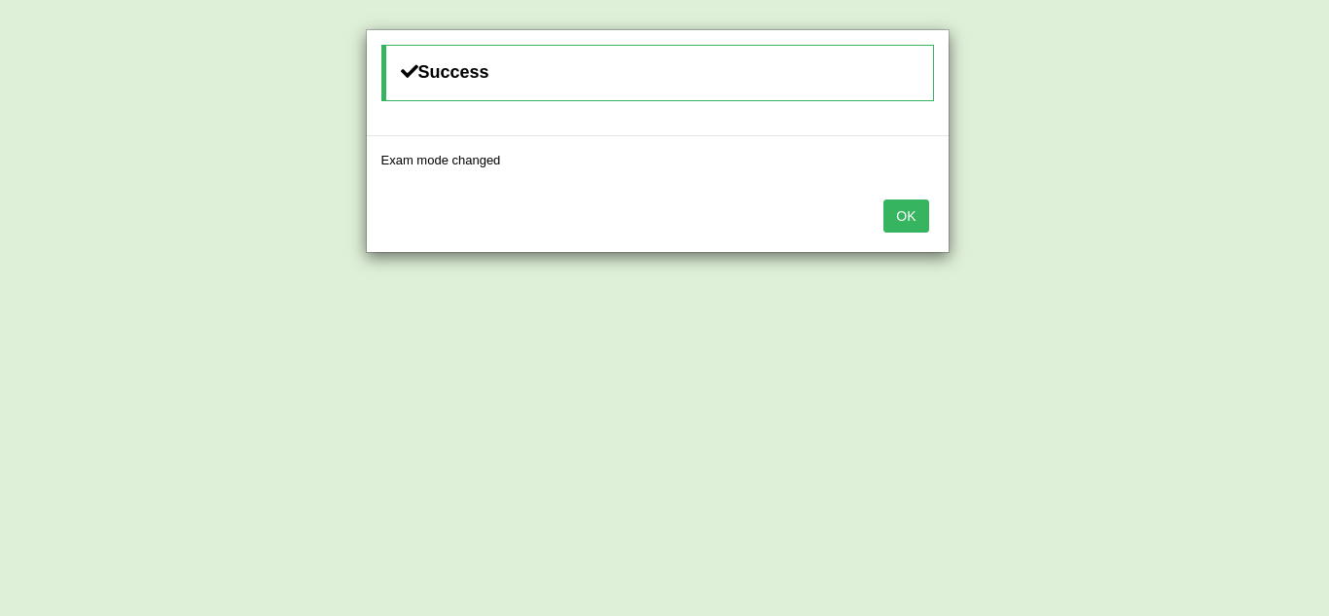
click at [919, 215] on button "OK" at bounding box center [905, 215] width 45 height 33
